Goal: Download file/media

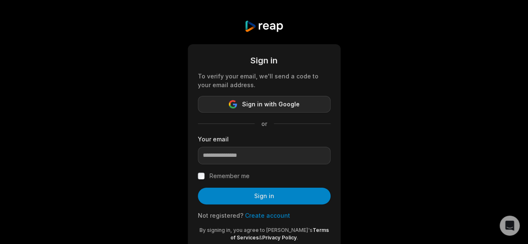
click at [255, 106] on span "Sign in with Google" at bounding box center [271, 104] width 58 height 10
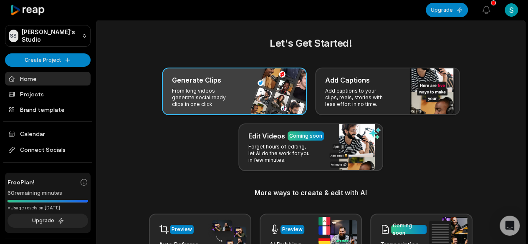
click at [215, 104] on p "From long videos generate social ready clips in one click." at bounding box center [204, 98] width 65 height 20
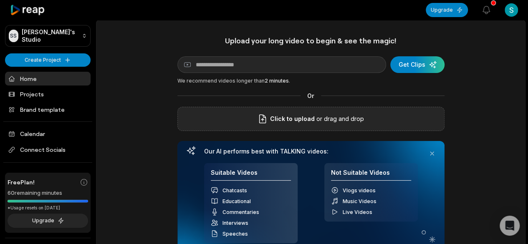
click at [307, 119] on span "Click to upload" at bounding box center [292, 119] width 45 height 10
click at [0, 0] on input "Click to upload" at bounding box center [0, 0] width 0 height 0
click at [408, 64] on div "submit" at bounding box center [417, 64] width 54 height 17
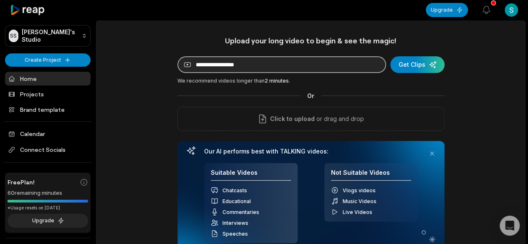
click at [212, 69] on input at bounding box center [281, 64] width 209 height 17
paste input "**********"
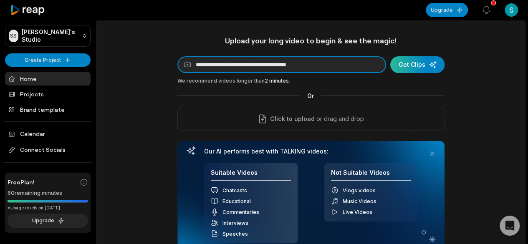
type input "**********"
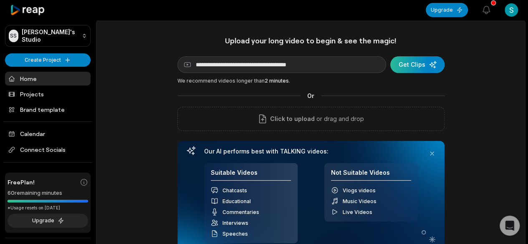
click at [410, 66] on div "submit" at bounding box center [417, 64] width 54 height 17
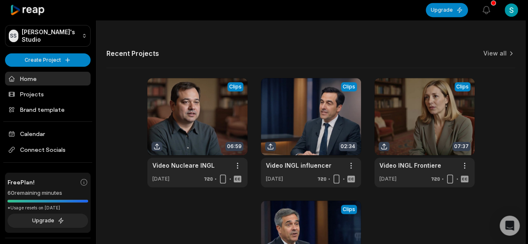
scroll to position [184, 0]
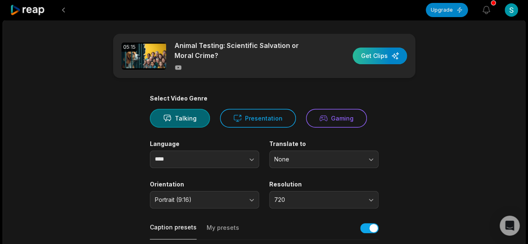
click at [377, 56] on div "button" at bounding box center [380, 56] width 54 height 17
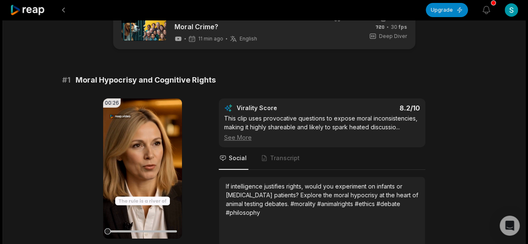
scroll to position [42, 0]
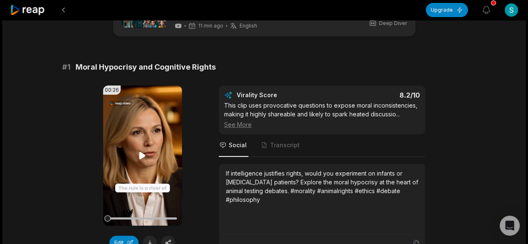
click at [140, 157] on icon at bounding box center [142, 155] width 6 height 7
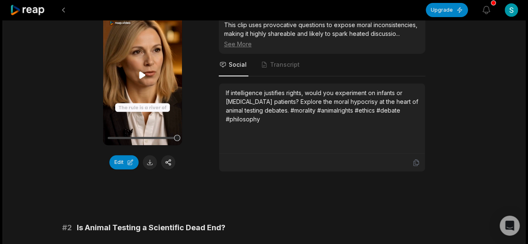
scroll to position [125, 0]
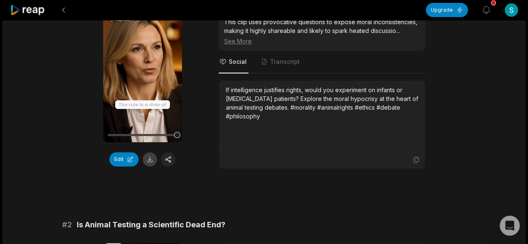
click at [151, 159] on button at bounding box center [150, 159] width 14 height 14
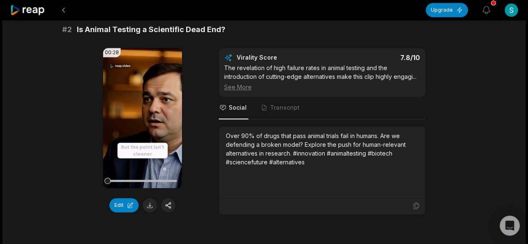
scroll to position [334, 0]
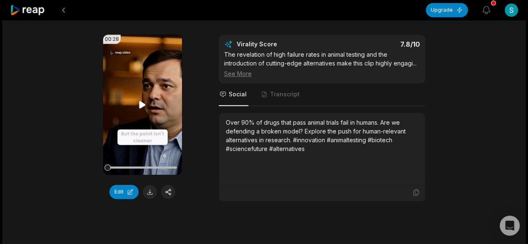
click at [142, 104] on icon at bounding box center [142, 104] width 6 height 7
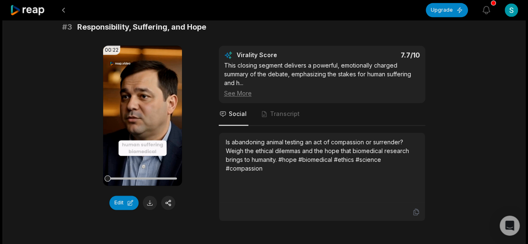
scroll to position [585, 0]
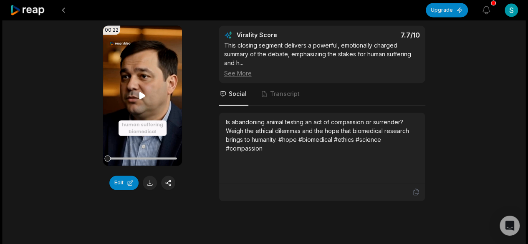
click at [142, 92] on icon at bounding box center [142, 95] width 6 height 7
click at [142, 92] on icon at bounding box center [142, 96] width 10 height 10
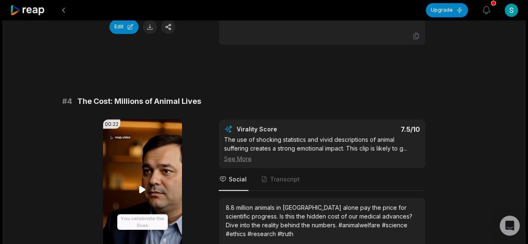
scroll to position [793, 0]
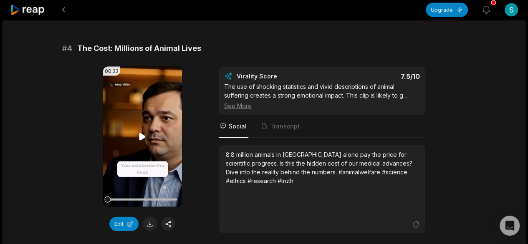
click at [143, 135] on icon at bounding box center [142, 136] width 6 height 7
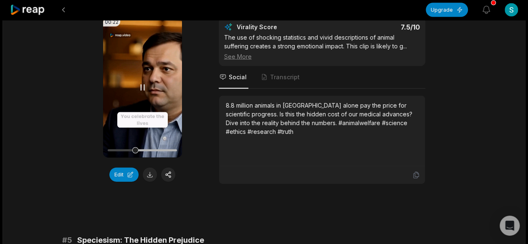
scroll to position [877, 0]
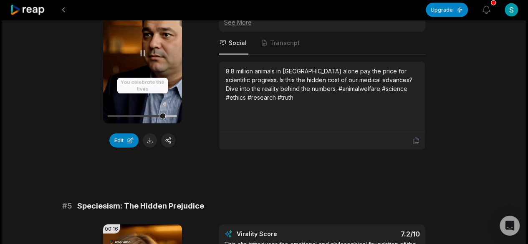
click at [144, 48] on icon at bounding box center [142, 53] width 10 height 10
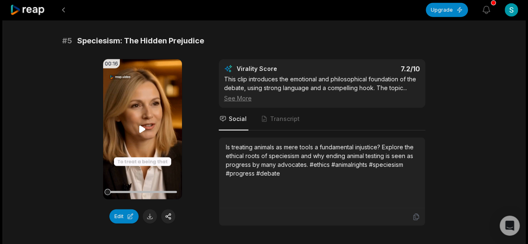
scroll to position [1044, 0]
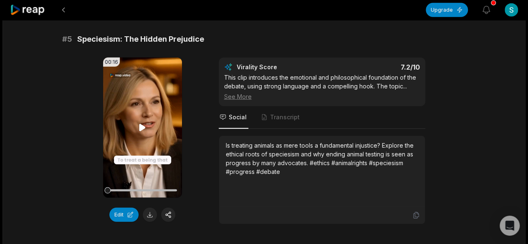
click at [144, 125] on icon at bounding box center [142, 127] width 6 height 7
click at [145, 126] on icon at bounding box center [142, 128] width 10 height 10
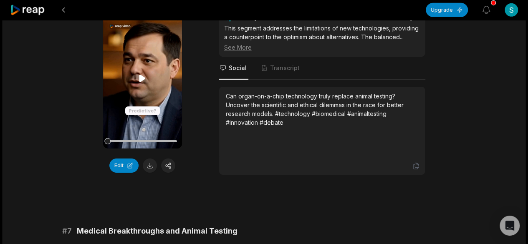
scroll to position [1336, 0]
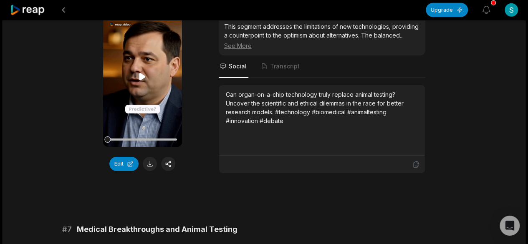
click at [141, 73] on icon at bounding box center [142, 76] width 6 height 7
click at [141, 74] on icon at bounding box center [142, 76] width 3 height 5
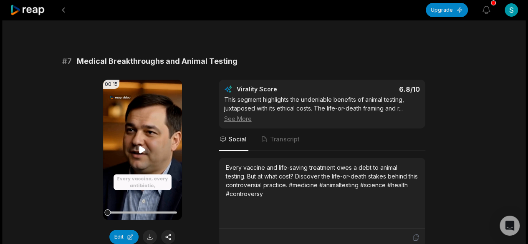
scroll to position [1545, 0]
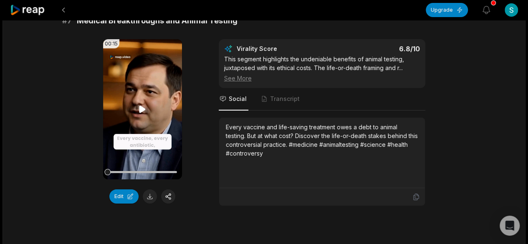
click at [141, 106] on icon at bounding box center [142, 109] width 6 height 7
click at [141, 106] on icon at bounding box center [142, 108] width 3 height 5
click at [151, 194] on button at bounding box center [150, 197] width 14 height 14
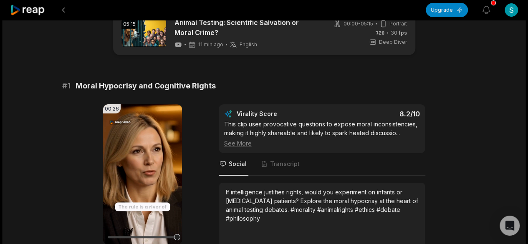
scroll to position [42, 0]
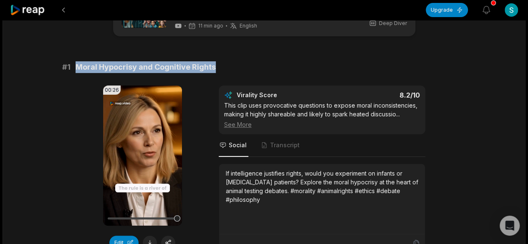
drag, startPoint x: 215, startPoint y: 67, endPoint x: 74, endPoint y: 68, distance: 140.3
click at [74, 68] on div "# 1 Moral Hypocrisy and Cognitive Rights" at bounding box center [264, 67] width 404 height 12
copy span "Moral Hypocrisy and Cognitive Rights"
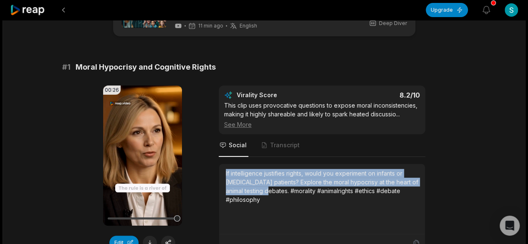
drag, startPoint x: 269, startPoint y: 191, endPoint x: 219, endPoint y: 172, distance: 53.0
click at [219, 172] on div "If intelligence justifies rights, would you experiment on infants or dementia p…" at bounding box center [322, 199] width 206 height 71
copy div "If intelligence justifies rights, would you experiment on infants or dementia p…"
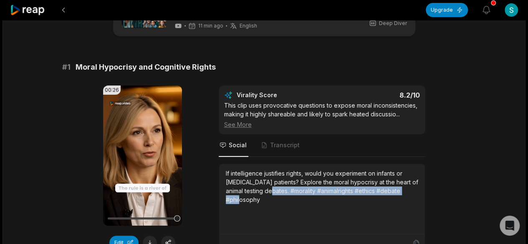
drag, startPoint x: 271, startPoint y: 192, endPoint x: 273, endPoint y: 198, distance: 6.4
click at [273, 198] on div "If intelligence justifies rights, would you experiment on infants or dementia p…" at bounding box center [322, 186] width 193 height 35
copy div "#morality #animalrights #ethics #debate #philosophy"
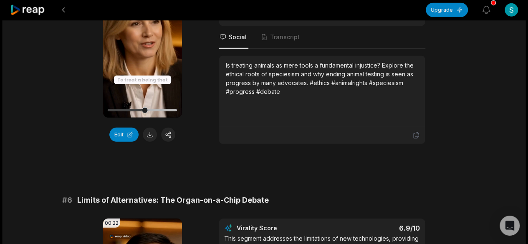
scroll to position [1253, 0]
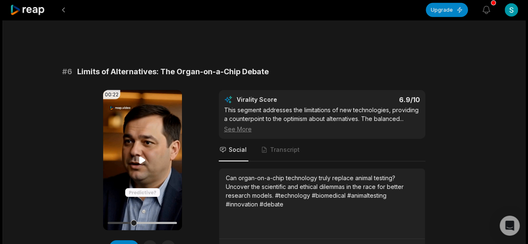
drag, startPoint x: 135, startPoint y: 218, endPoint x: 115, endPoint y: 220, distance: 19.7
click at [115, 222] on div at bounding box center [142, 223] width 69 height 2
drag, startPoint x: 111, startPoint y: 221, endPoint x: 105, endPoint y: 221, distance: 6.3
click at [105, 221] on div at bounding box center [107, 223] width 6 height 6
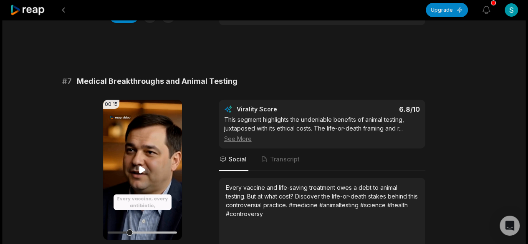
scroll to position [1503, 0]
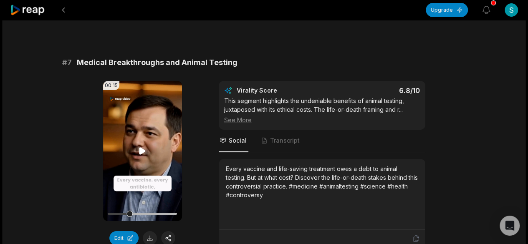
drag, startPoint x: 130, startPoint y: 210, endPoint x: 104, endPoint y: 211, distance: 26.3
click at [104, 211] on div "00:15 Your browser does not support mp4 format." at bounding box center [142, 151] width 79 height 140
click at [142, 146] on icon at bounding box center [142, 151] width 10 height 10
click at [143, 146] on icon at bounding box center [142, 151] width 10 height 10
click at [156, 59] on span "Medical Breakthroughs and Animal Testing" at bounding box center [157, 63] width 161 height 12
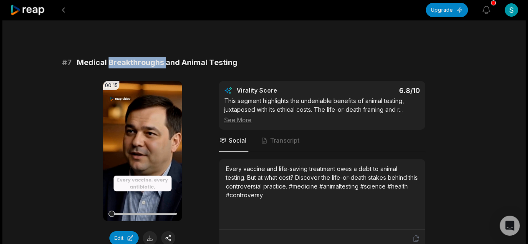
click at [156, 59] on span "Medical Breakthroughs and Animal Testing" at bounding box center [157, 63] width 161 height 12
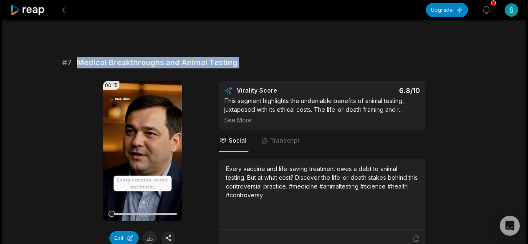
click at [156, 59] on span "Medical Breakthroughs and Animal Testing" at bounding box center [157, 63] width 161 height 12
copy span "Medical Breakthroughs and Animal Testing"
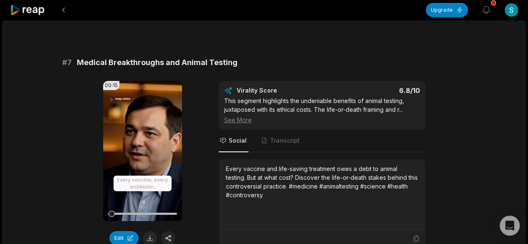
click at [289, 190] on div "Every vaccine and life-saving treatment owes a debt to animal testing. But at w…" at bounding box center [322, 182] width 193 height 35
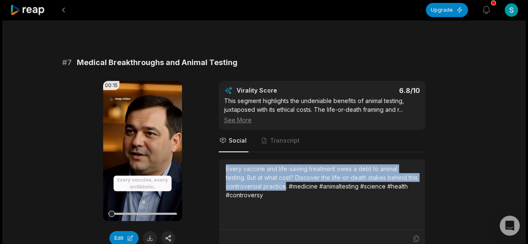
drag, startPoint x: 297, startPoint y: 182, endPoint x: 220, endPoint y: 162, distance: 79.8
click at [220, 162] on div "Every vaccine and life-saving treatment owes a debt to animal testing. But at w…" at bounding box center [322, 195] width 206 height 71
copy div "Every vaccine and life-saving treatment owes a debt to animal testing. But at w…"
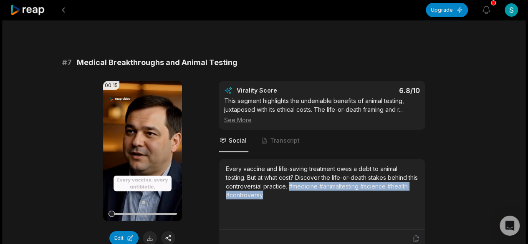
drag, startPoint x: 301, startPoint y: 182, endPoint x: 301, endPoint y: 190, distance: 8.4
click at [301, 190] on div "Every vaccine and life-saving treatment owes a debt to animal testing. But at w…" at bounding box center [322, 182] width 193 height 35
copy div "#medicine #animaltesting #science #health #controversy"
click at [38, 11] on icon at bounding box center [27, 10] width 35 height 11
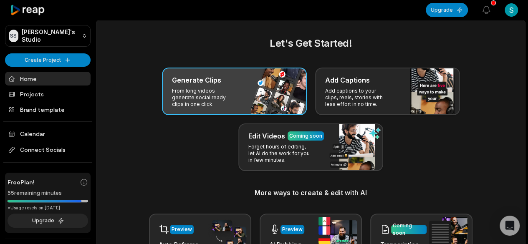
click at [209, 90] on p "From long videos generate social ready clips in one click." at bounding box center [204, 98] width 65 height 20
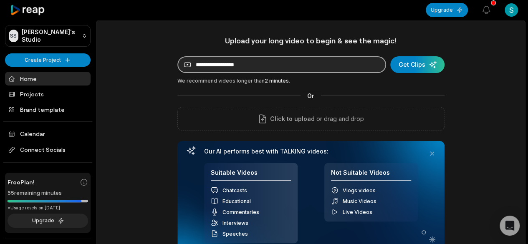
click at [247, 62] on input at bounding box center [281, 64] width 209 height 17
paste input "**********"
type input "**********"
click at [390, 56] on button "Get Clips" at bounding box center [417, 64] width 54 height 17
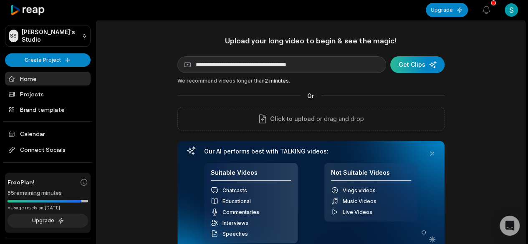
click at [412, 64] on div "submit" at bounding box center [417, 64] width 54 height 17
click at [411, 66] on div "submit" at bounding box center [417, 64] width 54 height 17
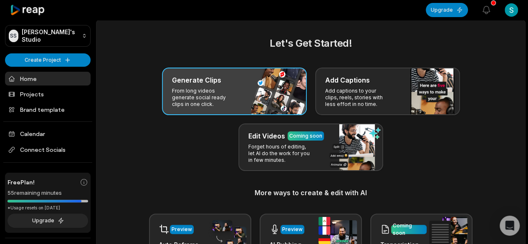
click at [250, 93] on div "Generate Clips From long videos generate social ready clips in one click." at bounding box center [234, 92] width 145 height 48
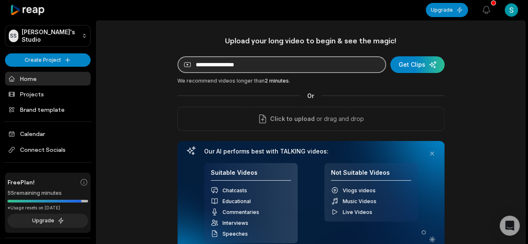
click at [210, 61] on input at bounding box center [281, 64] width 209 height 17
paste input "**********"
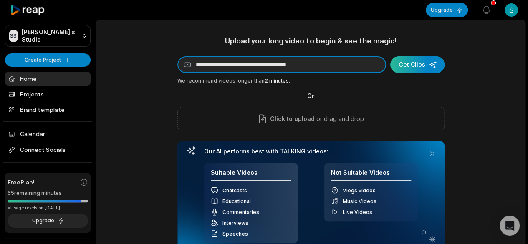
type input "**********"
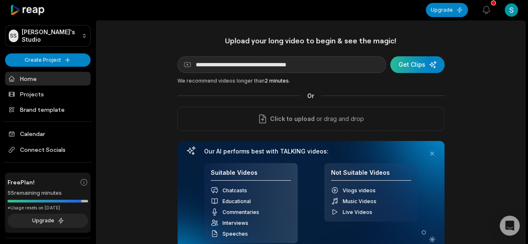
click at [410, 61] on div "submit" at bounding box center [417, 64] width 54 height 17
click at [424, 63] on div "submit" at bounding box center [417, 64] width 54 height 17
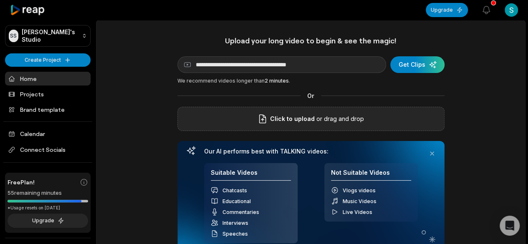
click at [292, 119] on span "Click to upload" at bounding box center [292, 119] width 45 height 10
click at [0, 0] on input "Click to upload" at bounding box center [0, 0] width 0 height 0
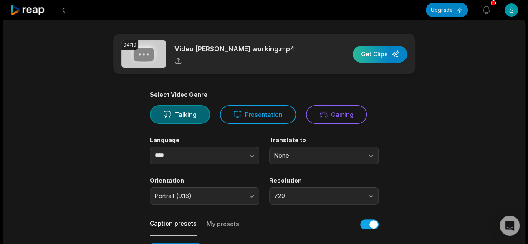
click at [377, 51] on div "button" at bounding box center [380, 54] width 54 height 17
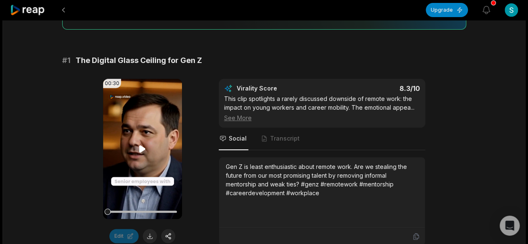
scroll to position [125, 0]
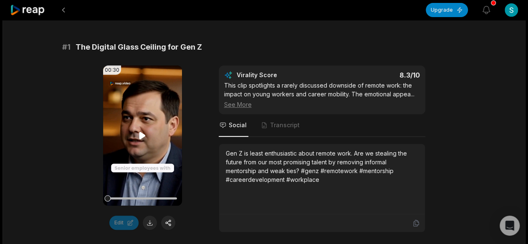
click at [139, 132] on icon at bounding box center [142, 136] width 10 height 10
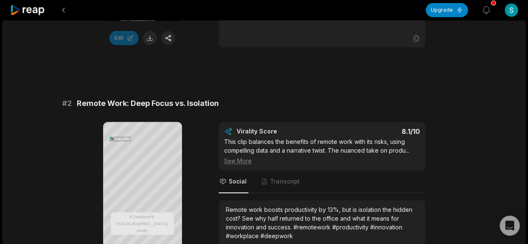
scroll to position [334, 0]
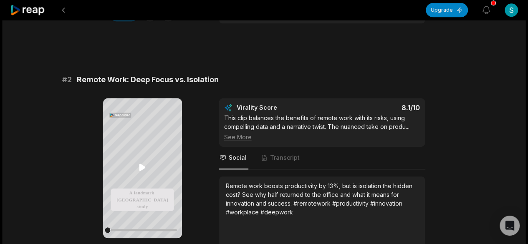
click at [140, 165] on icon at bounding box center [142, 167] width 6 height 7
click at [140, 165] on icon at bounding box center [142, 167] width 10 height 10
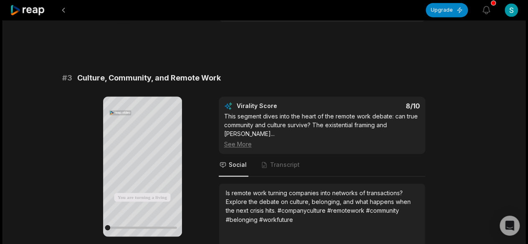
scroll to position [585, 0]
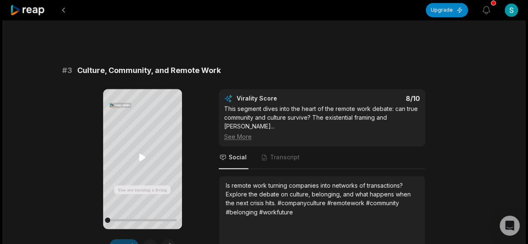
click at [145, 156] on icon at bounding box center [142, 157] width 10 height 10
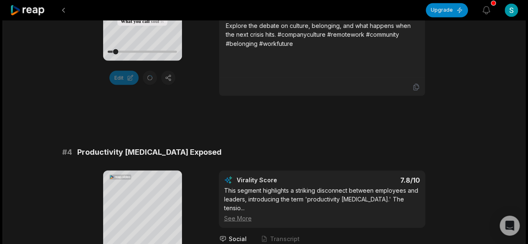
scroll to position [793, 0]
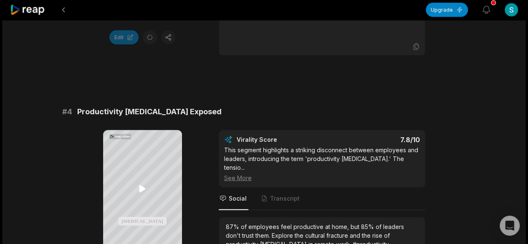
click at [144, 190] on icon at bounding box center [142, 189] width 6 height 7
click at [144, 190] on icon at bounding box center [142, 189] width 10 height 10
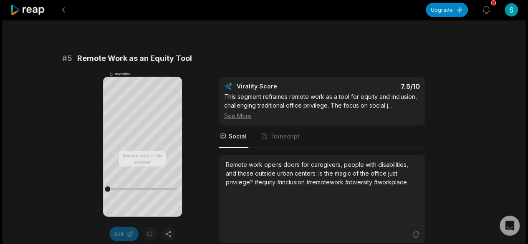
scroll to position [1127, 0]
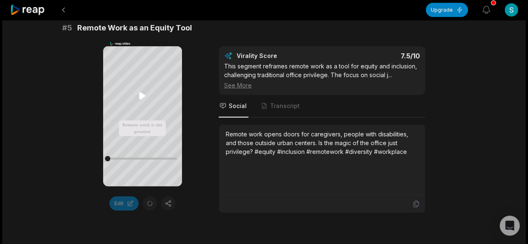
click at [143, 97] on icon at bounding box center [142, 95] width 6 height 7
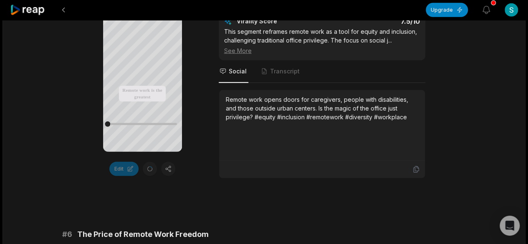
scroll to position [1169, 0]
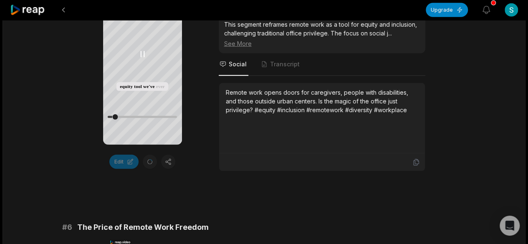
click at [142, 58] on icon at bounding box center [142, 54] width 10 height 10
click at [168, 155] on div "Edit" at bounding box center [142, 162] width 79 height 14
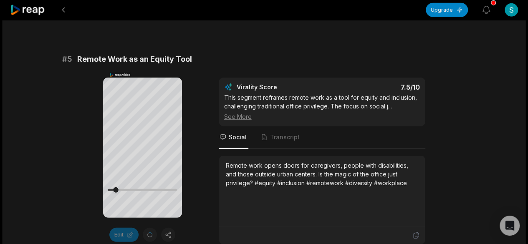
scroll to position [1086, 0]
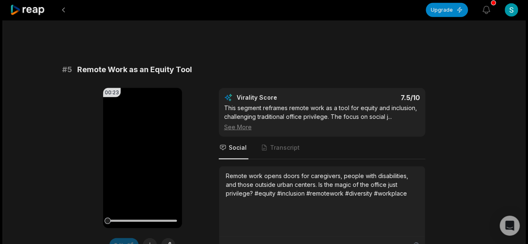
click at [147, 100] on video "Your browser does not support mp4 format." at bounding box center [142, 158] width 79 height 140
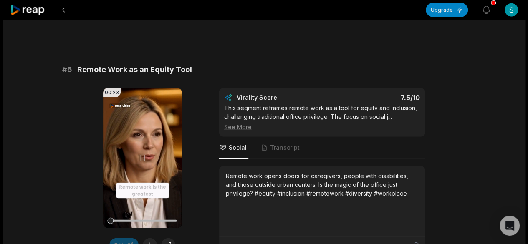
click at [139, 153] on icon at bounding box center [142, 158] width 10 height 10
click at [151, 238] on button at bounding box center [150, 245] width 14 height 14
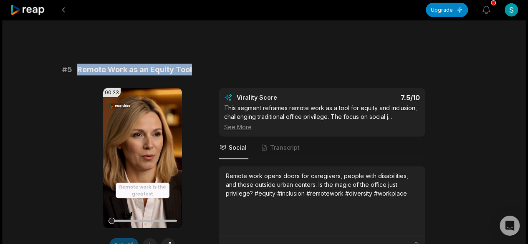
drag, startPoint x: 189, startPoint y: 50, endPoint x: 77, endPoint y: 50, distance: 111.9
click at [77, 64] on span "Remote Work as an Equity Tool" at bounding box center [134, 70] width 115 height 12
copy span "Remote Work as an Equity Tool"
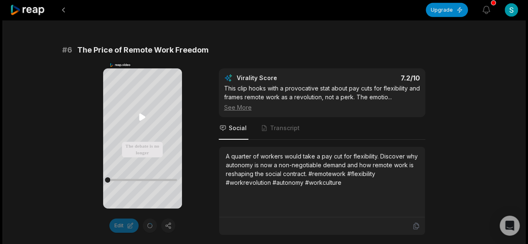
scroll to position [1336, 0]
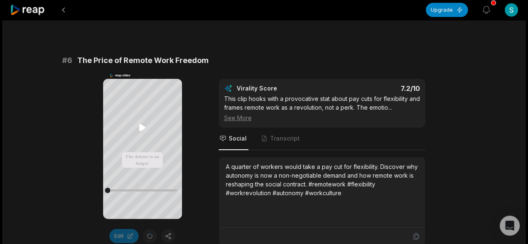
click at [139, 127] on icon at bounding box center [142, 127] width 6 height 7
click at [148, 55] on span "The Price of Remote Work Freedom" at bounding box center [143, 61] width 132 height 12
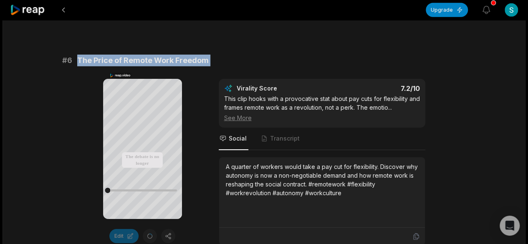
click at [148, 55] on span "The Price of Remote Work Freedom" at bounding box center [143, 61] width 132 height 12
copy div "The Price of Remote Work Freedom Your browser does not support mp4 format."
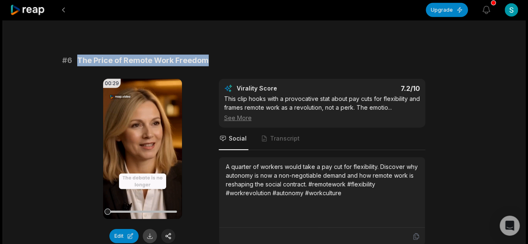
click at [150, 229] on button at bounding box center [150, 236] width 14 height 14
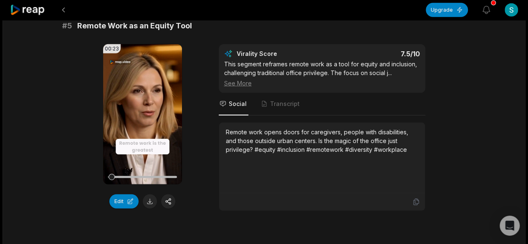
scroll to position [1044, 0]
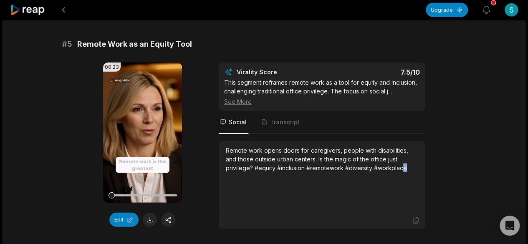
drag, startPoint x: 380, startPoint y: 151, endPoint x: 375, endPoint y: 149, distance: 5.7
click at [375, 149] on div "Remote work opens doors for caregivers, people with disabilities, and those out…" at bounding box center [322, 159] width 193 height 26
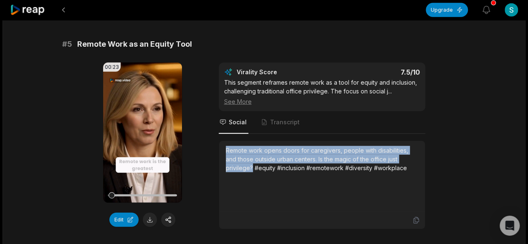
drag, startPoint x: 417, startPoint y: 137, endPoint x: 225, endPoint y: 131, distance: 192.2
click at [225, 141] on div "Remote work opens doors for caregivers, people with disabilities, and those out…" at bounding box center [322, 176] width 206 height 71
copy div "Remote work opens doors for caregivers, people with disabilities, and those out…"
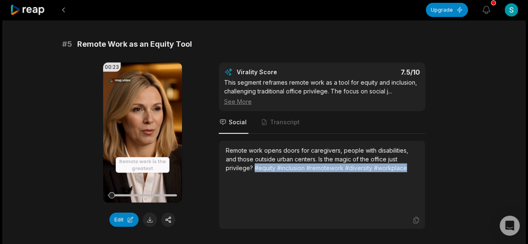
drag, startPoint x: 380, startPoint y: 147, endPoint x: 220, endPoint y: 149, distance: 160.0
click at [220, 149] on div "Remote work opens doors for caregivers, people with disabilities, and those out…" at bounding box center [322, 176] width 206 height 71
copy div "#equity #inclusion #remotework #diversity #workplace"
